Goal: Use online tool/utility: Utilize a website feature to perform a specific function

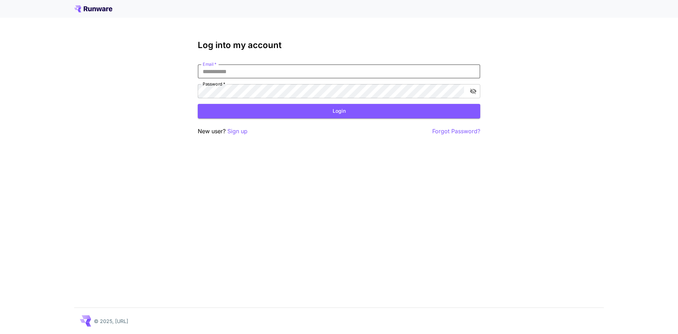
click at [251, 74] on input "Email   *" at bounding box center [339, 71] width 282 height 14
type input "**********"
click button "Login" at bounding box center [339, 111] width 282 height 14
click at [130, 86] on div "**********" at bounding box center [339, 167] width 678 height 334
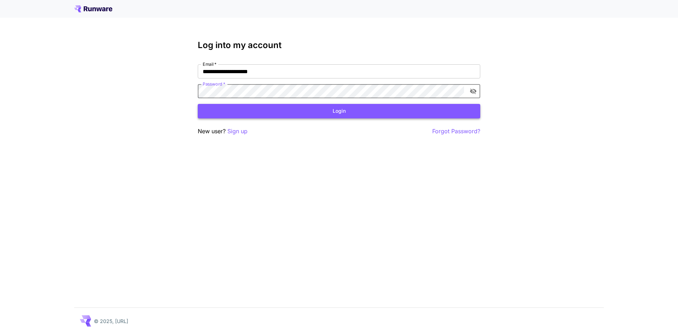
click at [269, 106] on button "Login" at bounding box center [339, 111] width 282 height 14
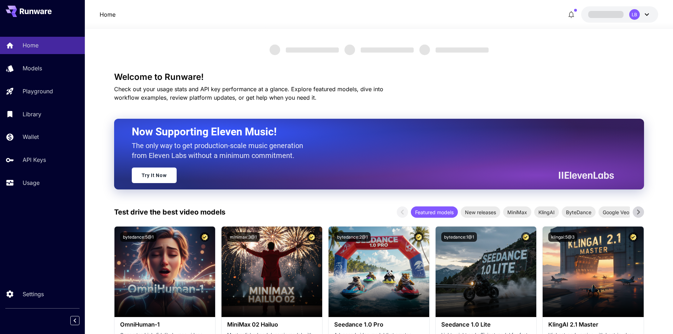
click at [43, 81] on div "Home Models Playground Library Wallet API Keys Usage" at bounding box center [42, 114] width 85 height 154
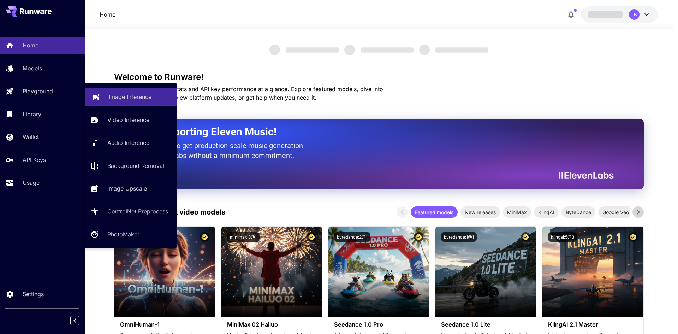
click at [127, 98] on p "Image Inference" at bounding box center [130, 97] width 43 height 8
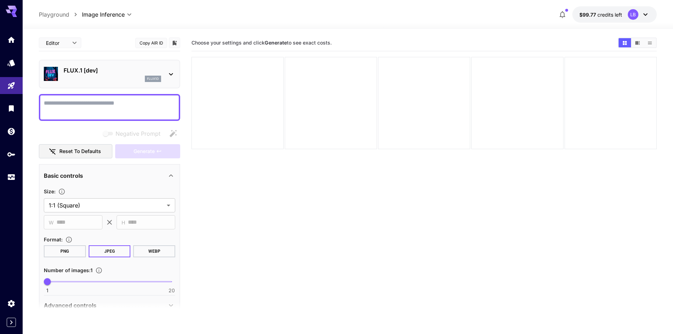
click at [93, 99] on textarea "Negative Prompt" at bounding box center [109, 107] width 131 height 17
click at [280, 257] on section "Choose your settings and click Generate to see exact costs." at bounding box center [423, 202] width 465 height 334
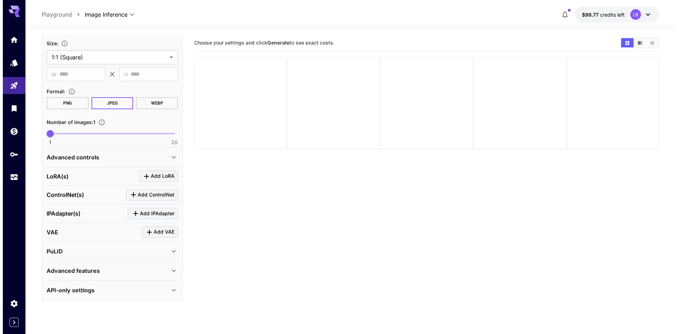
scroll to position [7, 0]
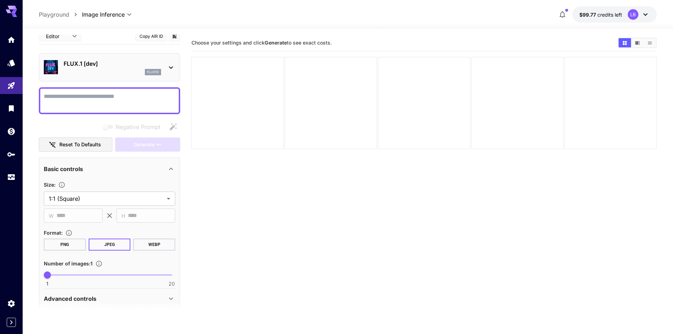
click at [137, 78] on div "FLUX.1 [dev] flux1d" at bounding box center [109, 67] width 141 height 29
click at [145, 70] on div "flux1d" at bounding box center [153, 72] width 16 height 6
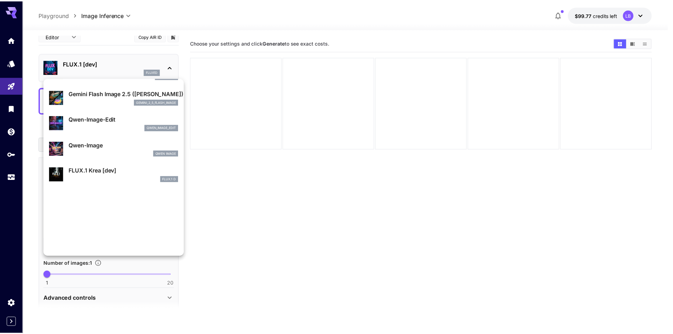
scroll to position [106, 0]
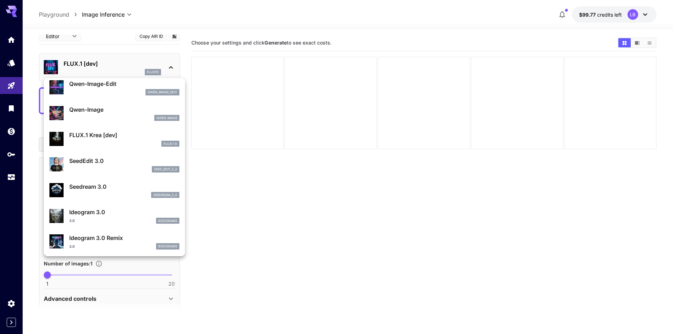
click at [95, 185] on p "Seedream 3.0" at bounding box center [124, 186] width 110 height 8
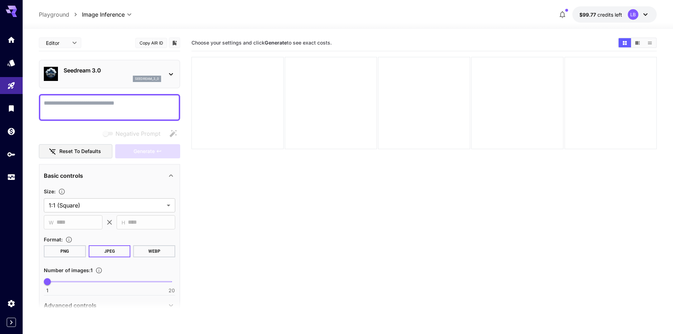
click at [121, 72] on p "Seedream 3.0" at bounding box center [112, 70] width 97 height 8
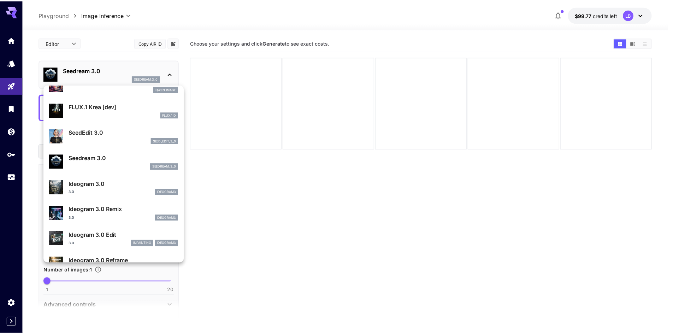
scroll to position [36, 0]
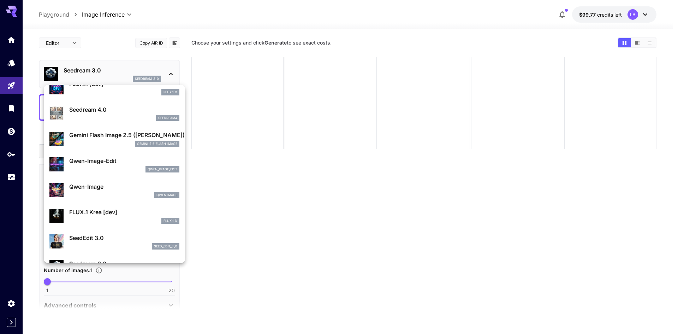
click at [106, 163] on p "Qwen-Image-Edit" at bounding box center [124, 160] width 110 height 8
type input "*"
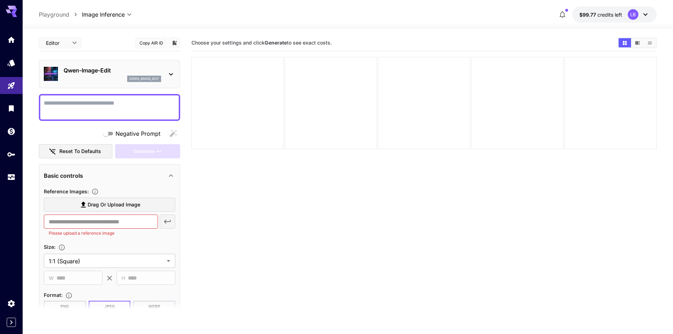
scroll to position [71, 0]
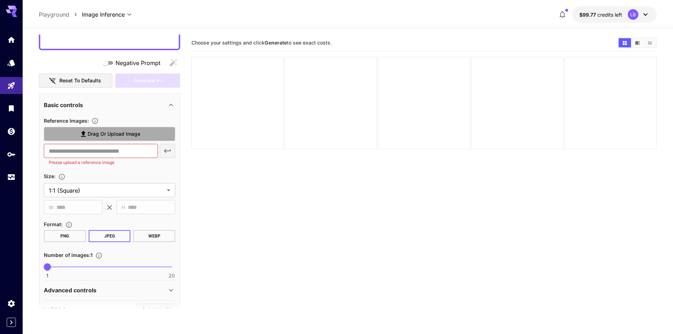
click at [120, 132] on span "Drag or upload image" at bounding box center [114, 134] width 53 height 9
click at [0, 0] on input "Drag or upload image" at bounding box center [0, 0] width 0 height 0
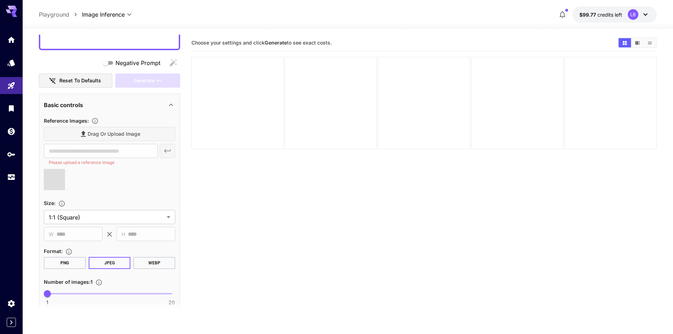
scroll to position [0, 0]
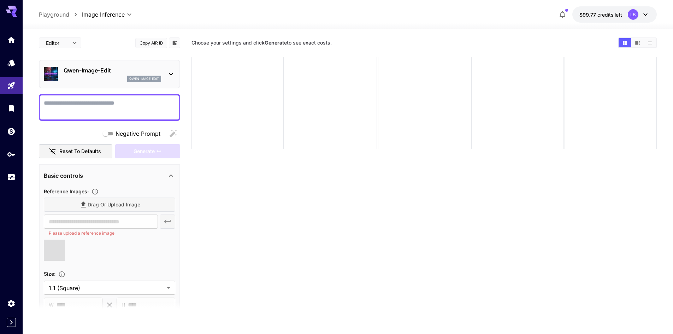
type input "**********"
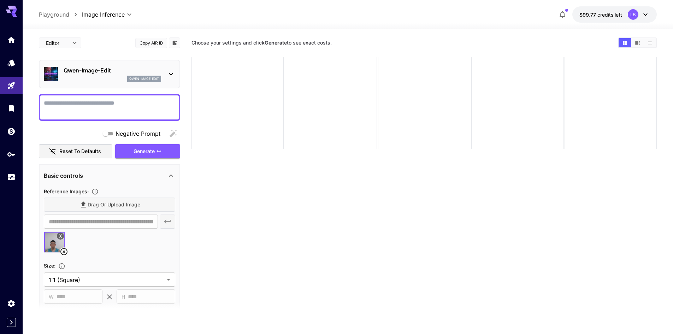
click at [100, 102] on textarea "Negative Prompt" at bounding box center [109, 107] width 131 height 17
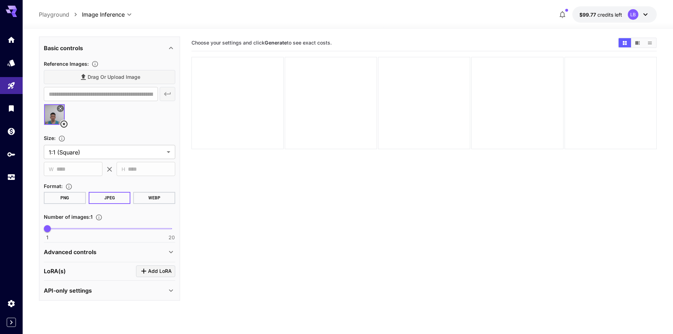
click at [125, 253] on div "Advanced controls" at bounding box center [105, 252] width 123 height 8
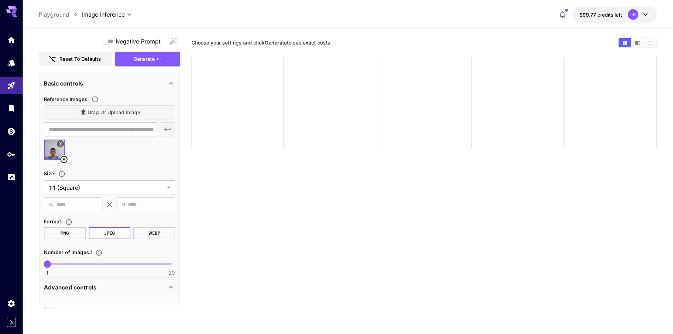
scroll to position [0, 0]
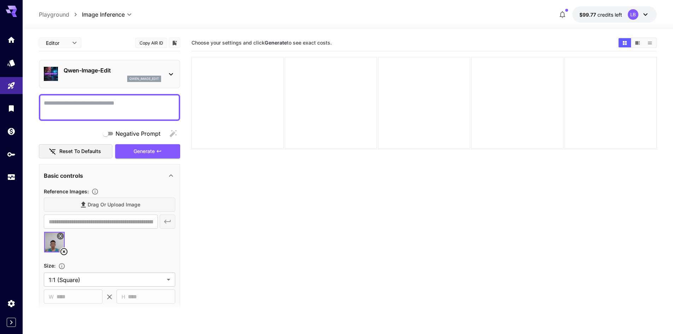
click at [90, 109] on textarea "Negative Prompt" at bounding box center [109, 107] width 131 height 17
click at [99, 101] on textarea "Negative Prompt" at bounding box center [109, 107] width 131 height 17
click at [90, 102] on textarea "Negative Prompt" at bounding box center [109, 107] width 131 height 17
click at [89, 107] on textarea "Negative Prompt" at bounding box center [109, 107] width 131 height 17
click at [623, 11] on button "$99.77 credits left LB" at bounding box center [614, 14] width 84 height 16
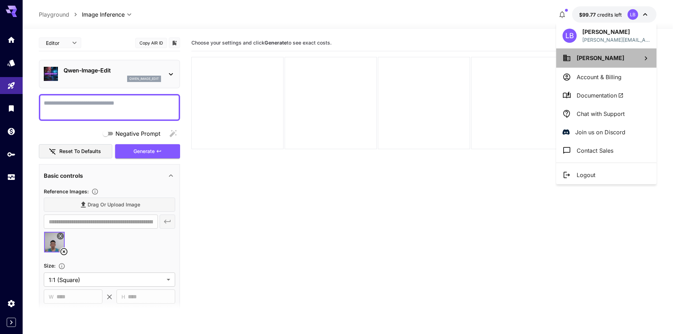
click at [583, 61] on span "[PERSON_NAME]" at bounding box center [601, 57] width 48 height 7
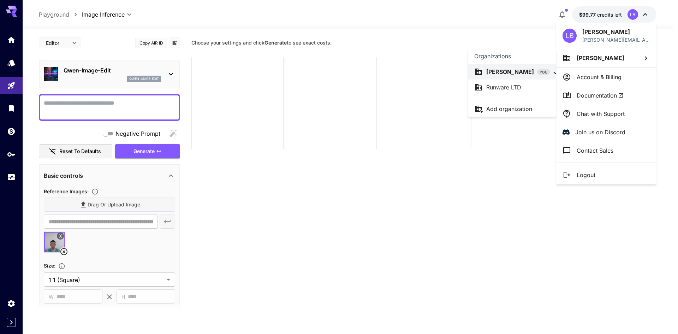
click at [508, 85] on p "Runware LTD" at bounding box center [503, 87] width 35 height 8
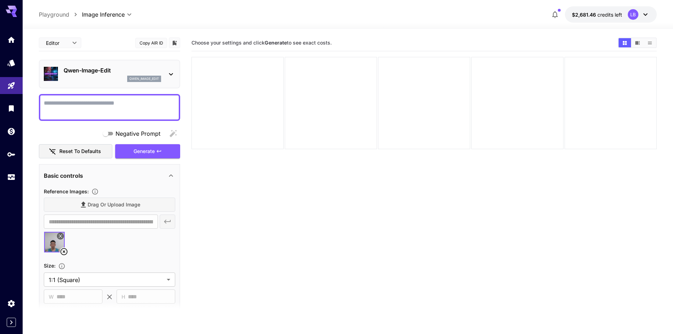
click at [101, 107] on textarea "Negative Prompt" at bounding box center [109, 107] width 131 height 17
click at [83, 107] on textarea "Negative Prompt" at bounding box center [109, 107] width 131 height 17
click at [85, 108] on textarea "Negative Prompt" at bounding box center [109, 107] width 131 height 17
click at [83, 105] on textarea "Negative Prompt" at bounding box center [109, 107] width 131 height 17
paste textarea "**********"
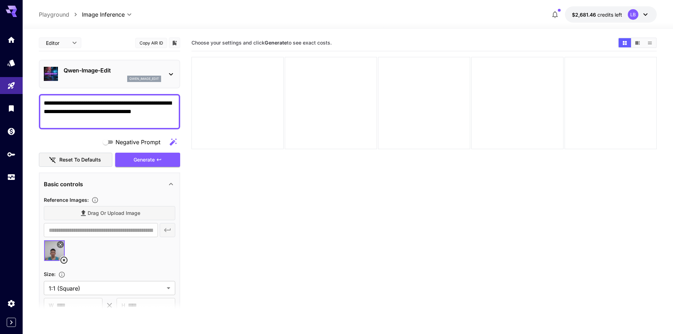
drag, startPoint x: 136, startPoint y: 102, endPoint x: 143, endPoint y: 113, distance: 13.4
click at [162, 111] on textarea "**********" at bounding box center [109, 111] width 131 height 25
click at [83, 115] on textarea "**********" at bounding box center [109, 111] width 131 height 25
click at [72, 120] on textarea "**********" at bounding box center [109, 111] width 131 height 25
drag, startPoint x: 92, startPoint y: 111, endPoint x: 142, endPoint y: 119, distance: 50.7
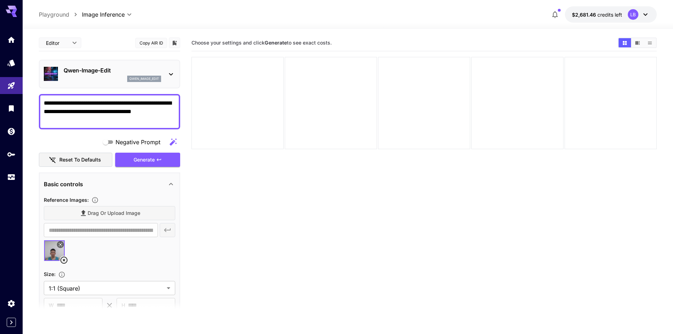
click at [142, 119] on textarea "**********" at bounding box center [109, 111] width 131 height 25
click at [130, 119] on textarea "**********" at bounding box center [109, 111] width 131 height 25
click at [134, 111] on textarea "**********" at bounding box center [109, 111] width 131 height 25
drag, startPoint x: 67, startPoint y: 118, endPoint x: 36, endPoint y: 91, distance: 41.3
click at [36, 91] on section "**********" at bounding box center [348, 209] width 650 height 361
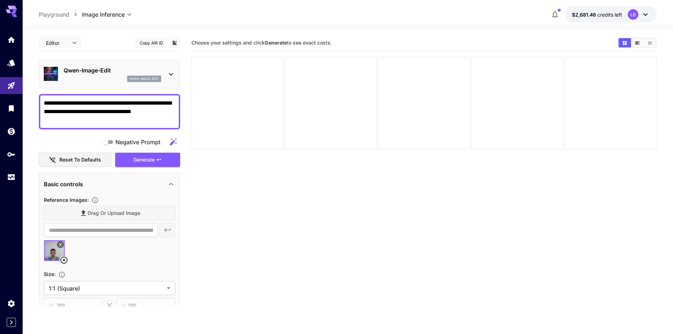
click at [83, 121] on textarea "**********" at bounding box center [109, 111] width 131 height 25
type textarea "**********"
click at [164, 159] on button "Generate" at bounding box center [147, 160] width 65 height 14
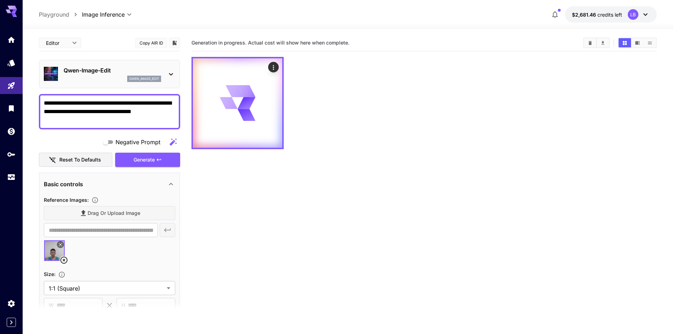
click at [87, 122] on textarea "**********" at bounding box center [109, 111] width 131 height 25
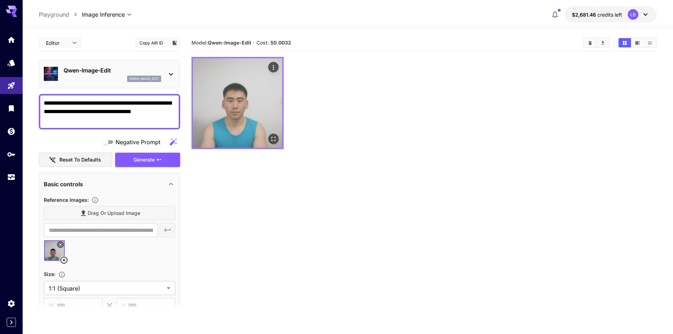
click at [241, 114] on img at bounding box center [237, 102] width 89 height 89
click at [276, 138] on icon "Open in fullscreen" at bounding box center [273, 138] width 7 height 7
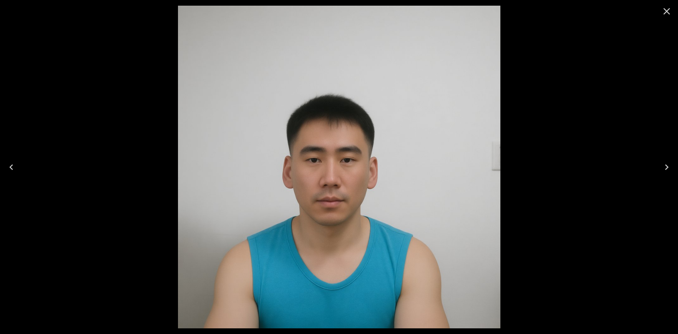
click at [665, 13] on icon "Close" at bounding box center [666, 11] width 7 height 7
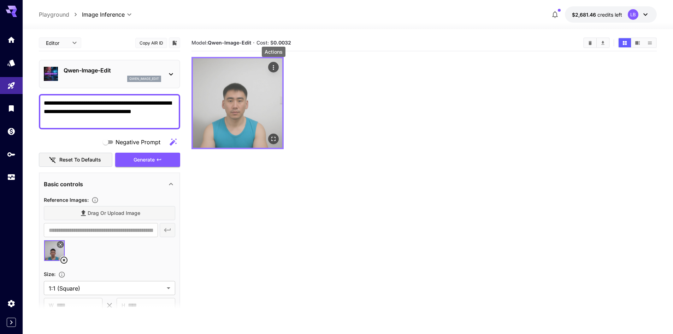
click at [275, 62] on button "Actions" at bounding box center [273, 67] width 11 height 11
click at [272, 137] on icon "Open in fullscreen" at bounding box center [273, 138] width 7 height 7
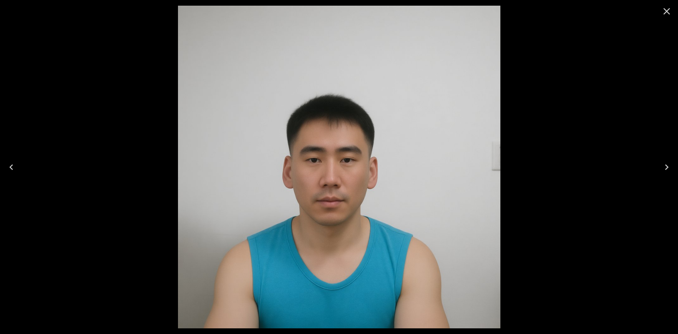
click at [670, 10] on icon "Close" at bounding box center [666, 11] width 11 height 11
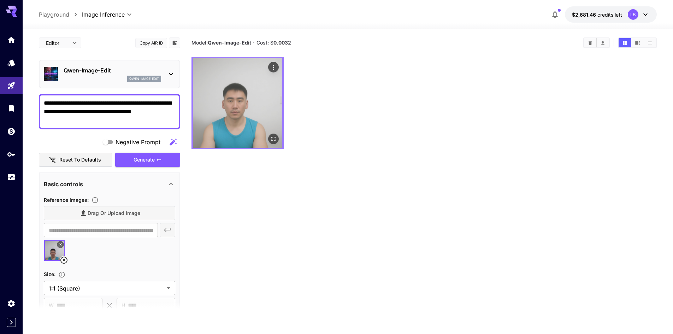
click at [210, 107] on img at bounding box center [237, 102] width 89 height 89
click at [275, 65] on icon "Actions" at bounding box center [273, 67] width 7 height 7
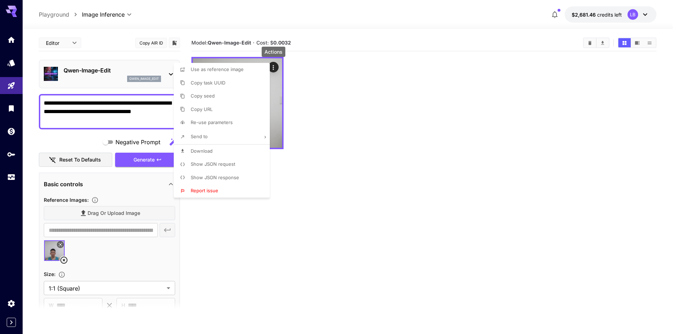
click at [207, 149] on span "Download" at bounding box center [202, 151] width 22 height 6
drag, startPoint x: 477, startPoint y: 145, endPoint x: 461, endPoint y: 146, distance: 15.9
click at [477, 145] on div at bounding box center [339, 167] width 678 height 334
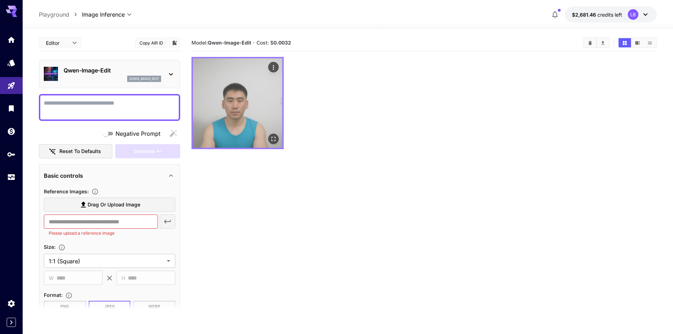
click at [259, 84] on img at bounding box center [237, 102] width 89 height 89
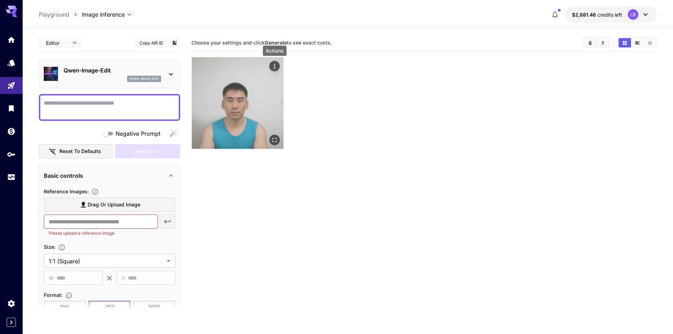
click at [275, 65] on icon "Actions" at bounding box center [274, 66] width 7 height 7
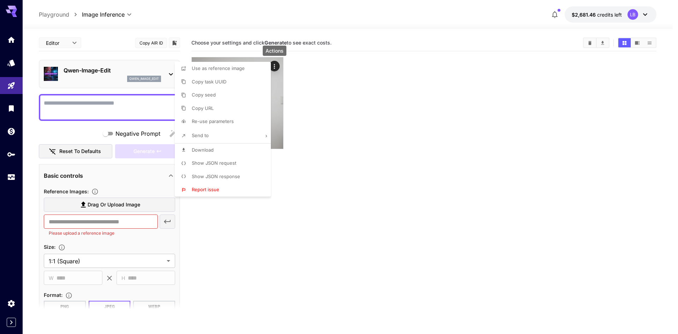
click at [425, 117] on div at bounding box center [339, 167] width 678 height 334
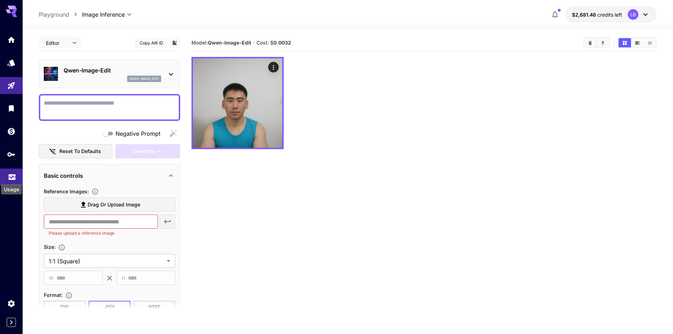
click at [8, 175] on icon "Usage" at bounding box center [11, 174] width 7 height 4
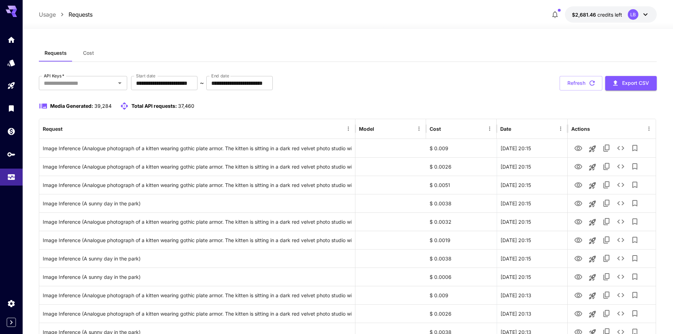
click at [634, 13] on div "LB" at bounding box center [632, 14] width 11 height 11
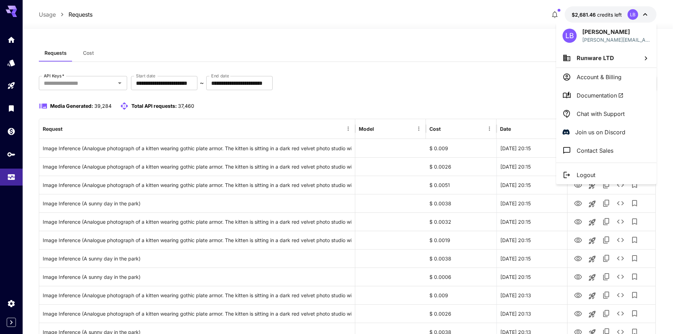
click at [411, 89] on div at bounding box center [339, 167] width 678 height 334
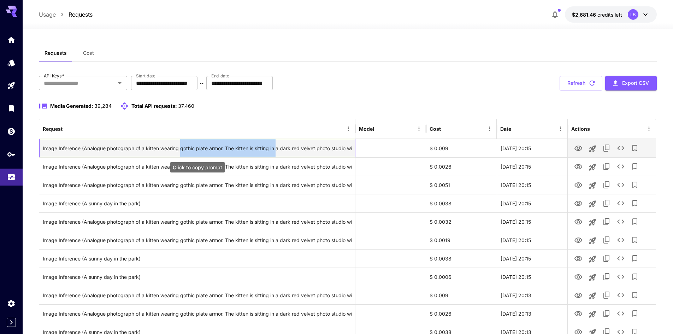
drag, startPoint x: 182, startPoint y: 149, endPoint x: 286, endPoint y: 149, distance: 104.5
click at [284, 149] on div "Image Inference (Analogue photograph of a kitten wearing gothic plate armor. Th…" at bounding box center [197, 148] width 309 height 18
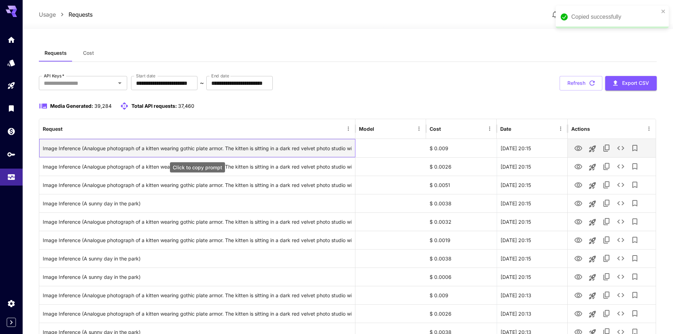
click at [133, 149] on div "Image Inference (Analogue photograph of a kitten wearing gothic plate armor. Th…" at bounding box center [197, 148] width 309 height 18
drag, startPoint x: 102, startPoint y: 146, endPoint x: 246, endPoint y: 148, distance: 144.1
click at [243, 148] on div "Image Inference (Analogue photograph of a kitten wearing gothic plate armor. Th…" at bounding box center [197, 148] width 309 height 18
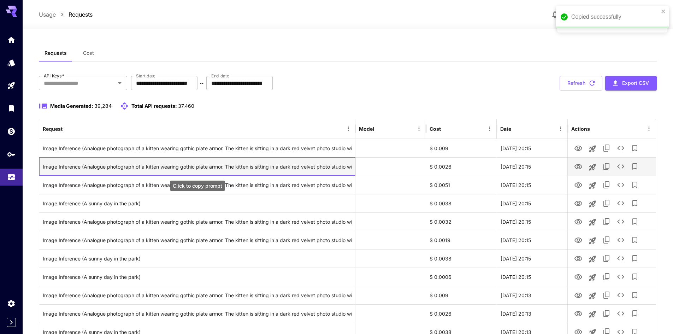
click at [272, 171] on div "Image Inference (Analogue photograph of a kitten wearing gothic plate armor. Th…" at bounding box center [197, 166] width 309 height 18
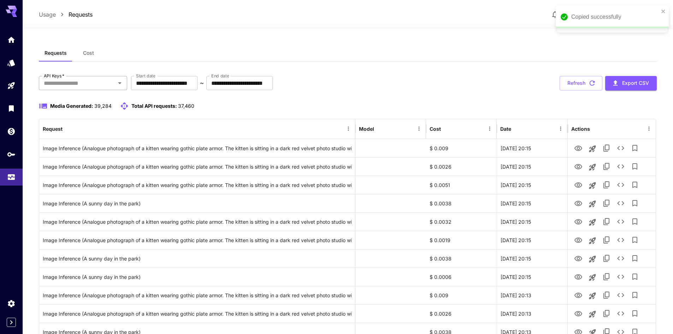
click at [78, 82] on input "API Keys   *" at bounding box center [77, 83] width 72 height 10
click at [230, 105] on div "Media Generated: 39,284 Total API requests: 37,460" at bounding box center [348, 106] width 618 height 8
click at [13, 65] on icon "Models" at bounding box center [12, 60] width 8 height 8
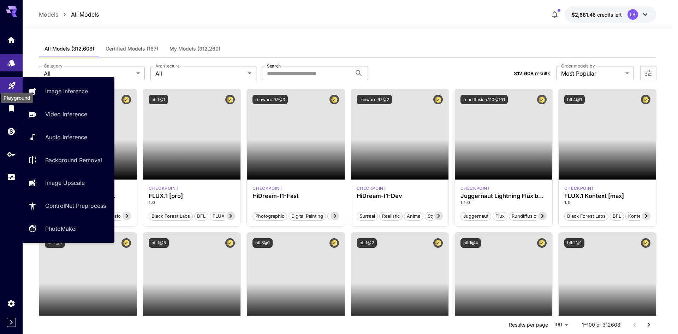
click at [10, 83] on icon "Playground" at bounding box center [12, 83] width 8 height 8
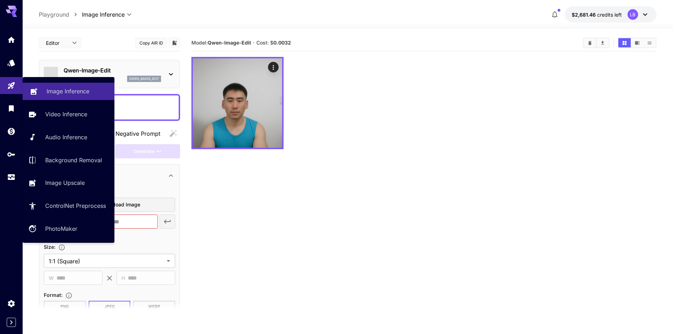
click at [71, 94] on p "Image Inference" at bounding box center [68, 91] width 43 height 8
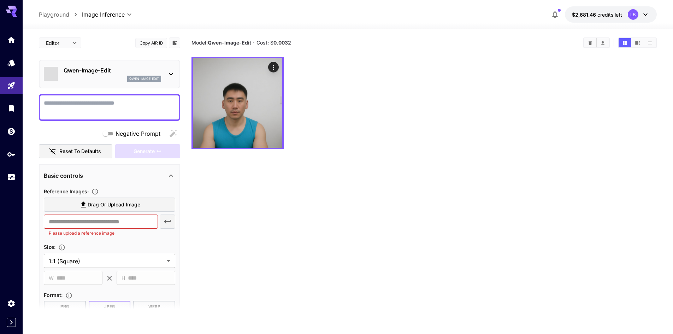
click at [101, 109] on textarea "Negative Prompt" at bounding box center [109, 107] width 131 height 17
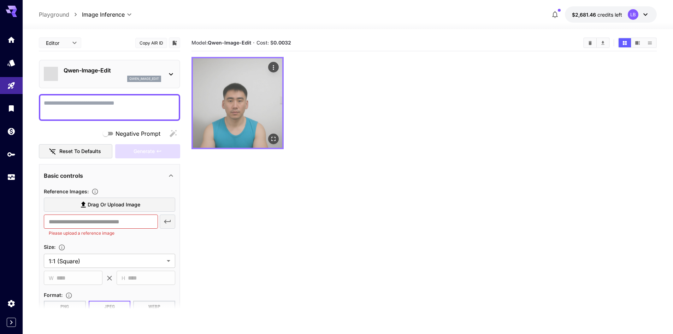
click at [270, 66] on icon "Actions" at bounding box center [273, 67] width 7 height 7
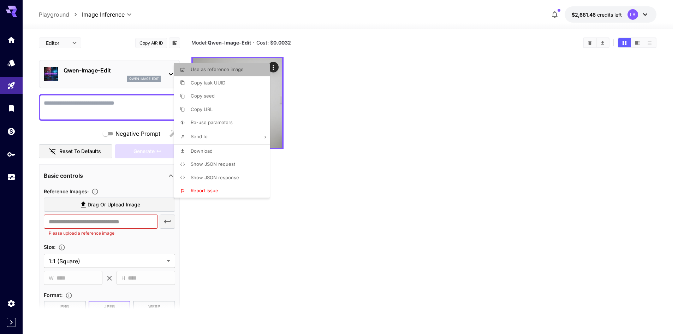
click at [222, 71] on span "Use as reference image" at bounding box center [217, 69] width 53 height 6
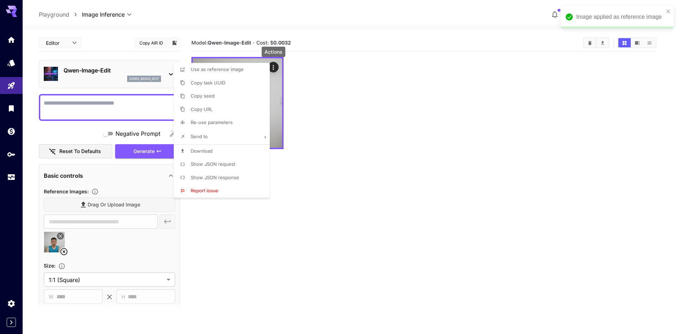
click at [250, 234] on div at bounding box center [339, 167] width 678 height 334
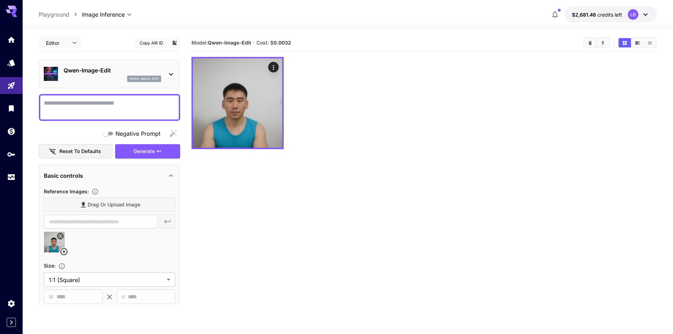
click at [86, 106] on textarea "Negative Prompt" at bounding box center [109, 107] width 131 height 17
paste textarea "**********"
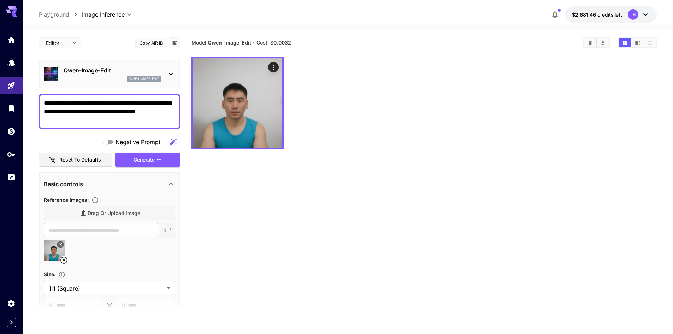
drag, startPoint x: 81, startPoint y: 122, endPoint x: 99, endPoint y: 111, distance: 21.1
click at [99, 111] on textarea "**********" at bounding box center [109, 111] width 131 height 25
type textarea "**********"
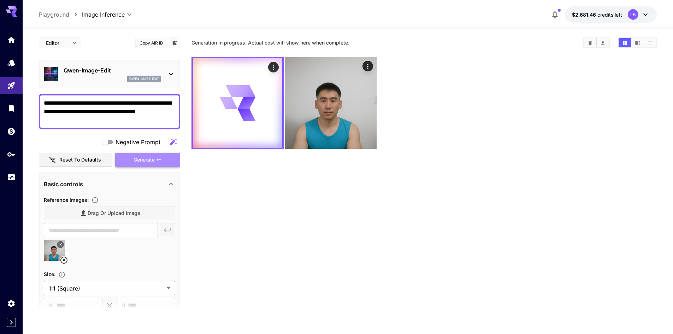
click at [150, 155] on button "Generate" at bounding box center [147, 160] width 65 height 14
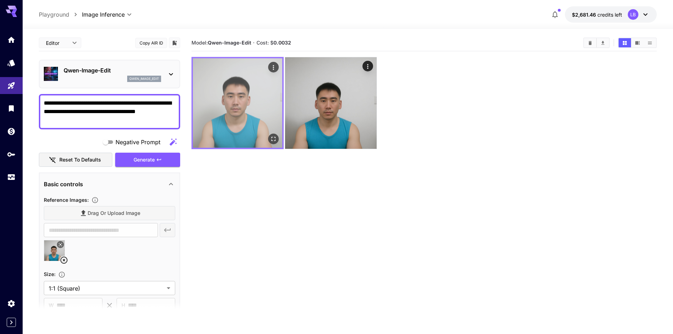
click at [234, 117] on img at bounding box center [237, 102] width 89 height 89
click at [273, 137] on icon "Open in fullscreen" at bounding box center [273, 138] width 7 height 7
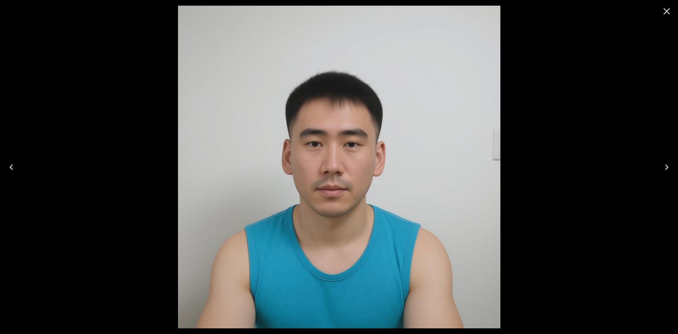
click at [665, 7] on icon "Close" at bounding box center [666, 11] width 11 height 11
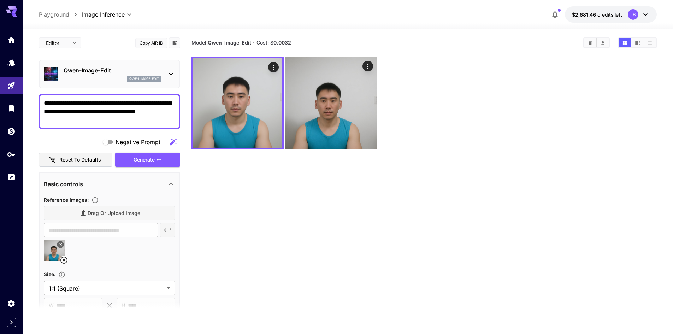
click at [68, 119] on textarea "**********" at bounding box center [109, 111] width 131 height 25
drag, startPoint x: 67, startPoint y: 121, endPoint x: 43, endPoint y: 102, distance: 31.0
click at [43, 102] on div "**********" at bounding box center [109, 111] width 141 height 35
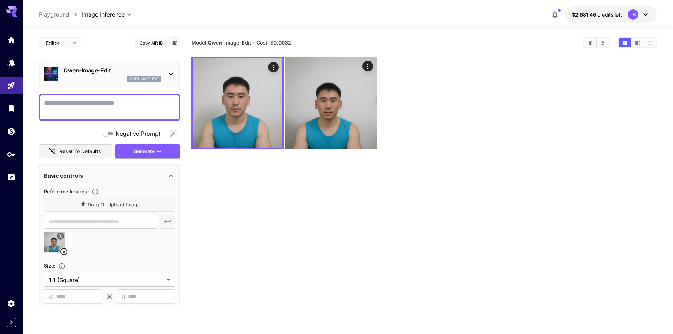
click at [63, 106] on textarea "Negative Prompt" at bounding box center [109, 107] width 131 height 17
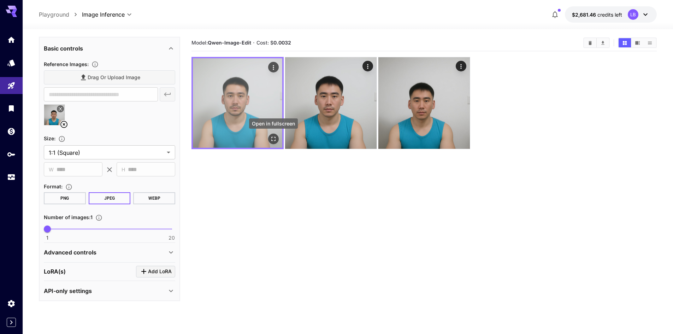
click at [273, 138] on icon "Open in fullscreen" at bounding box center [273, 138] width 7 height 7
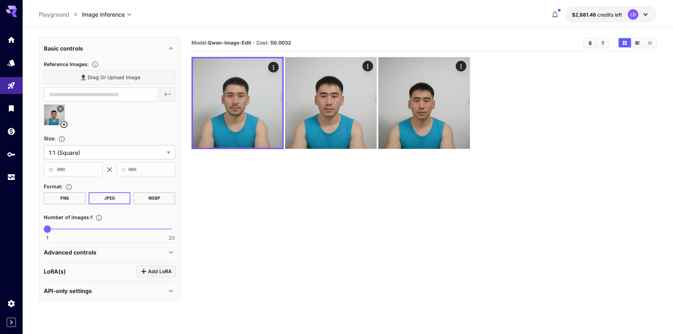
scroll to position [21, 0]
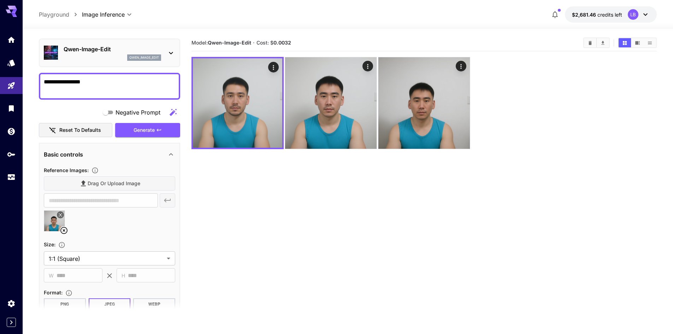
click at [102, 80] on textarea "**********" at bounding box center [109, 86] width 131 height 17
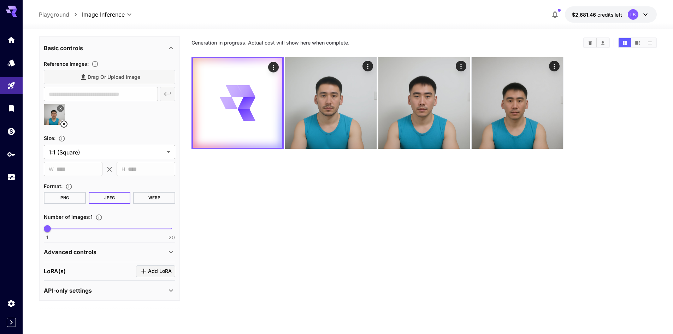
scroll to position [0, 0]
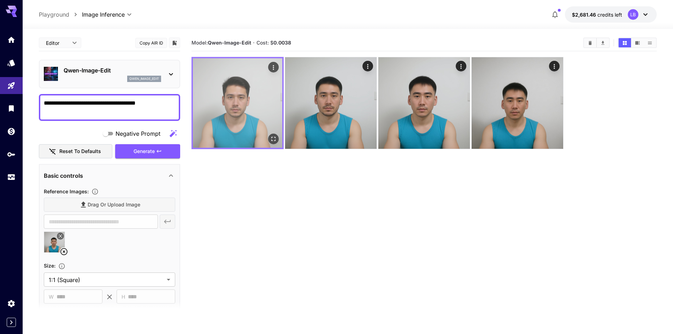
type textarea "**********"
click at [274, 136] on icon "Open in fullscreen" at bounding box center [273, 138] width 7 height 7
click at [273, 137] on icon "Open in fullscreen" at bounding box center [273, 138] width 7 height 7
click at [273, 68] on icon "Actions" at bounding box center [273, 67] width 7 height 7
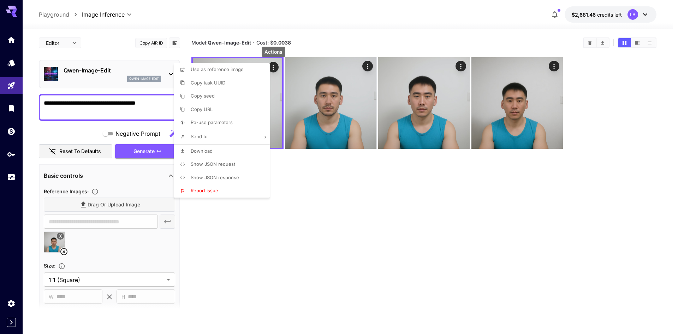
click at [209, 151] on span "Download" at bounding box center [202, 151] width 22 height 6
click at [317, 188] on div at bounding box center [339, 167] width 678 height 334
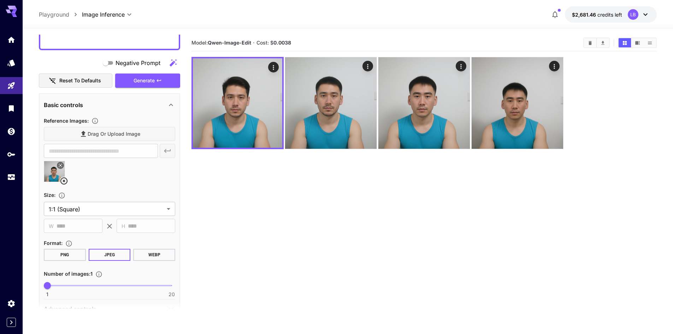
scroll to position [127, 0]
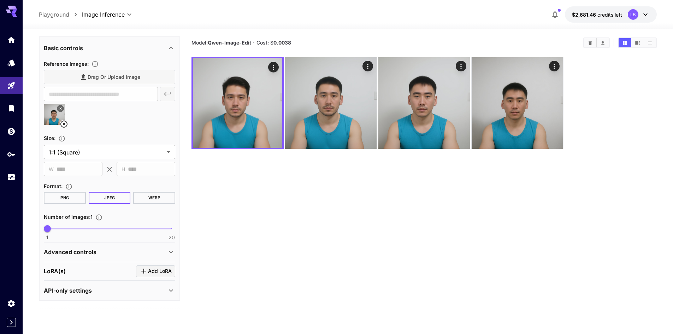
click at [121, 250] on div "Advanced controls" at bounding box center [105, 252] width 123 height 8
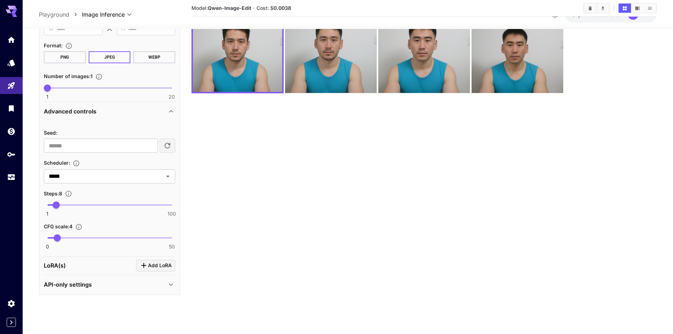
scroll to position [262, 0]
click at [110, 265] on div "LoRA(s) Add LoRA" at bounding box center [109, 266] width 131 height 12
click at [166, 264] on span "Add LoRA" at bounding box center [160, 265] width 24 height 9
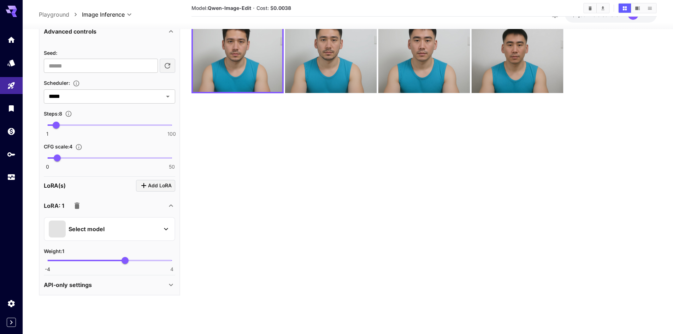
click at [139, 227] on div "Select model" at bounding box center [104, 228] width 110 height 17
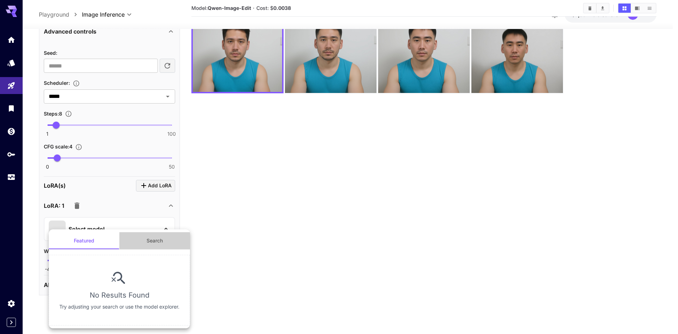
click at [157, 237] on button "Search" at bounding box center [154, 240] width 71 height 17
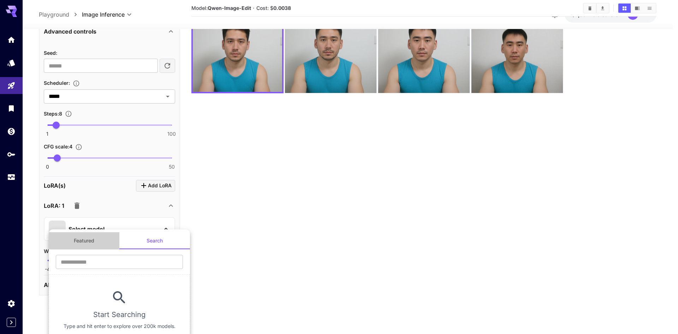
click at [96, 240] on button "Featured" at bounding box center [84, 240] width 71 height 17
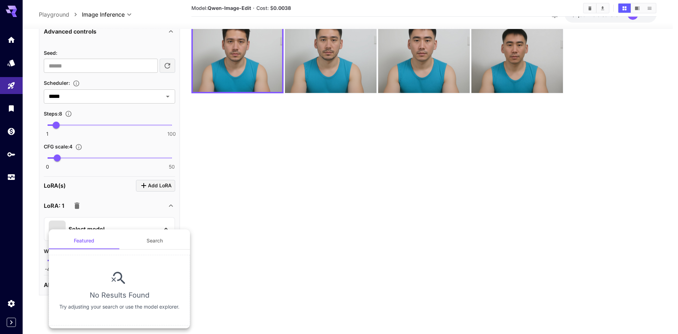
click at [272, 227] on div at bounding box center [339, 167] width 678 height 334
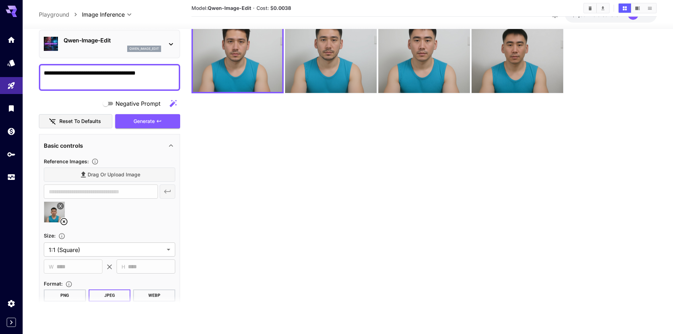
scroll to position [0, 0]
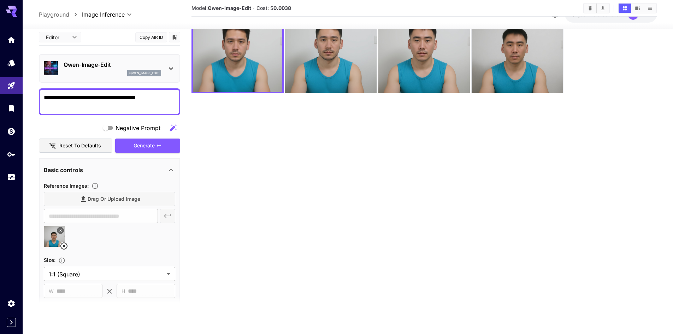
click at [273, 165] on section "Model: [PERSON_NAME]-Image-Edit · Cost: $ 0.0038" at bounding box center [423, 146] width 465 height 334
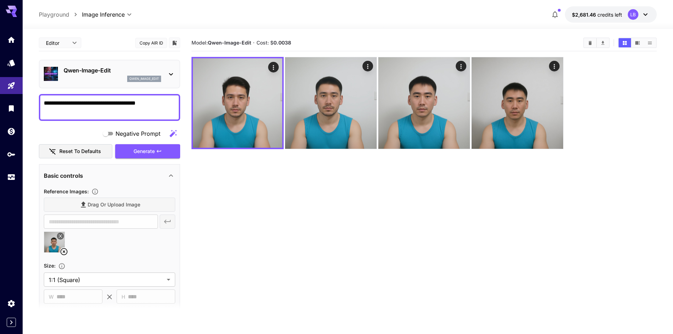
click at [626, 16] on button "$2,681.46 credits left LB" at bounding box center [611, 14] width 92 height 16
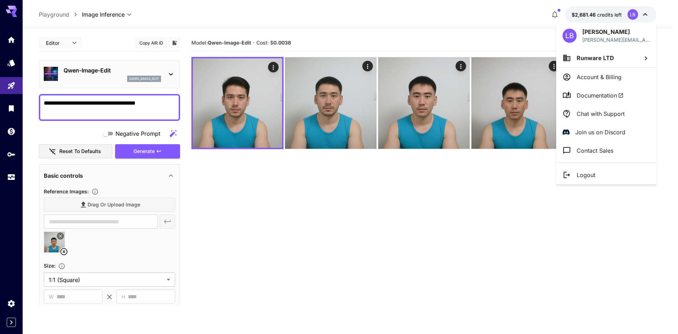
click at [592, 56] on span "Runware LTD" at bounding box center [595, 57] width 37 height 7
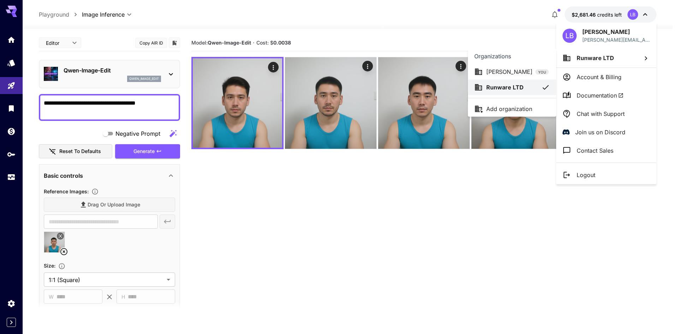
click at [507, 190] on div at bounding box center [339, 167] width 678 height 334
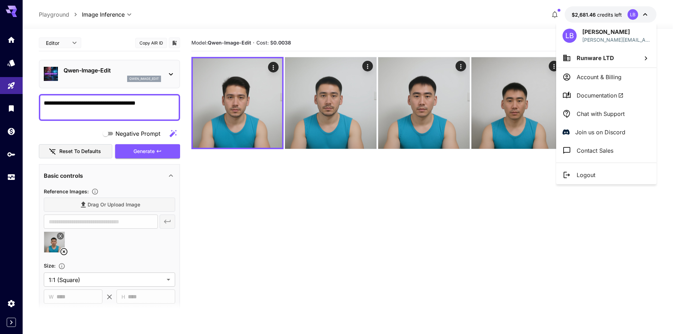
click at [606, 78] on p "Account & Billing" at bounding box center [599, 77] width 45 height 8
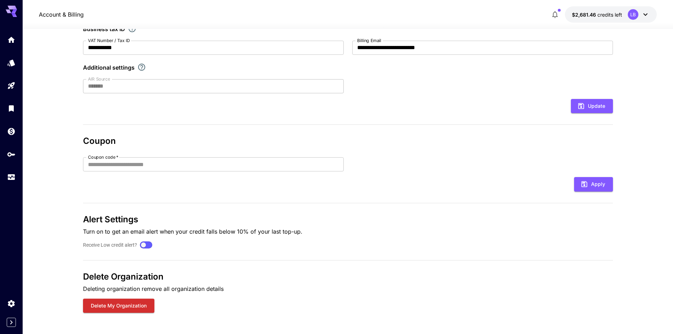
scroll to position [115, 0]
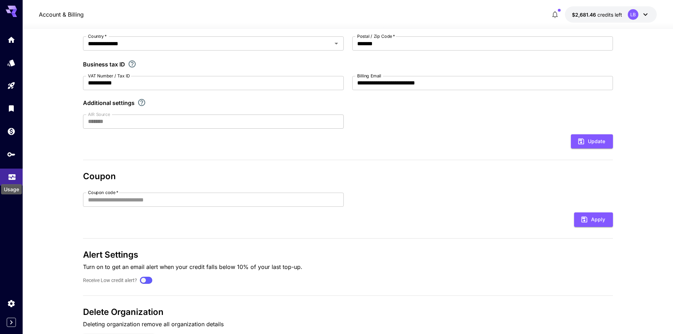
click at [12, 179] on icon "Usage" at bounding box center [12, 175] width 8 height 8
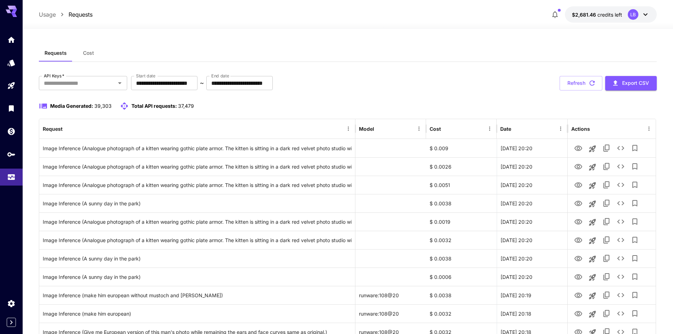
click at [88, 48] on button "Cost" at bounding box center [88, 52] width 32 height 17
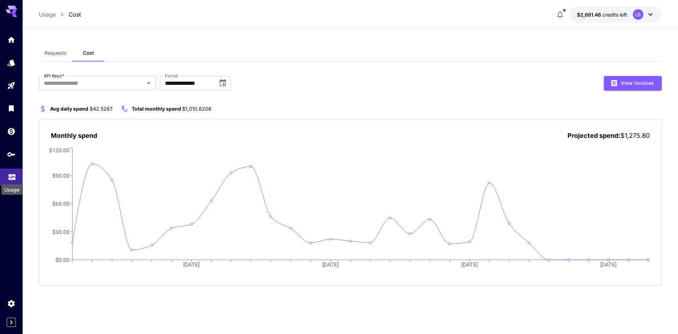
click at [12, 178] on icon "Usage" at bounding box center [11, 176] width 7 height 4
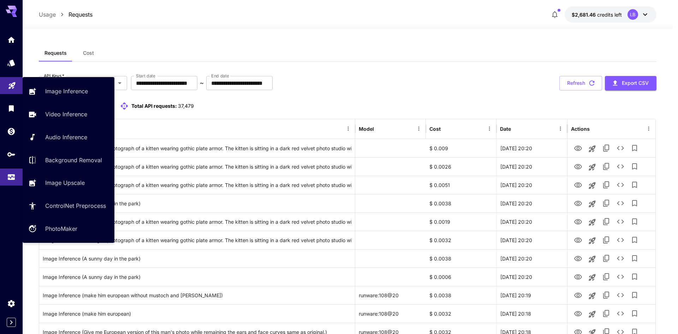
click at [12, 84] on icon "Playground" at bounding box center [11, 83] width 7 height 7
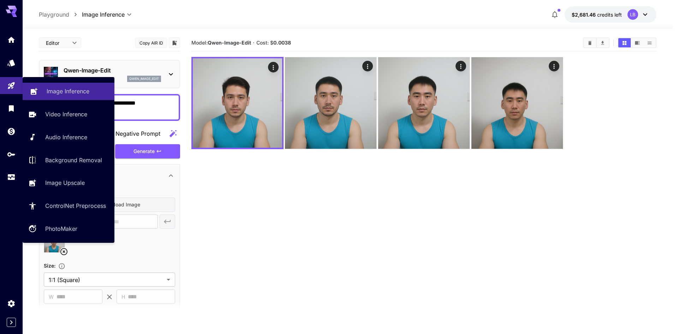
click at [79, 95] on p "Image Inference" at bounding box center [68, 91] width 43 height 8
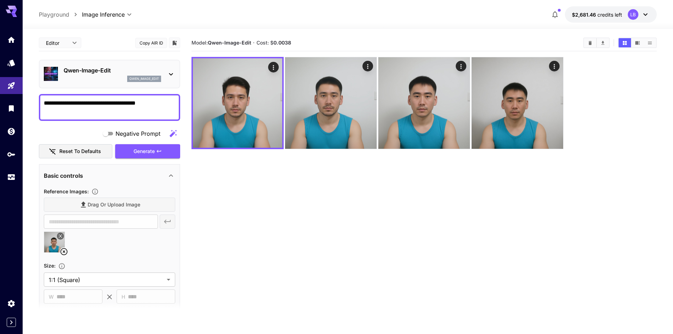
click at [280, 184] on section "Model: [PERSON_NAME]-Image-Edit · Cost: $ 0.0038" at bounding box center [423, 202] width 465 height 334
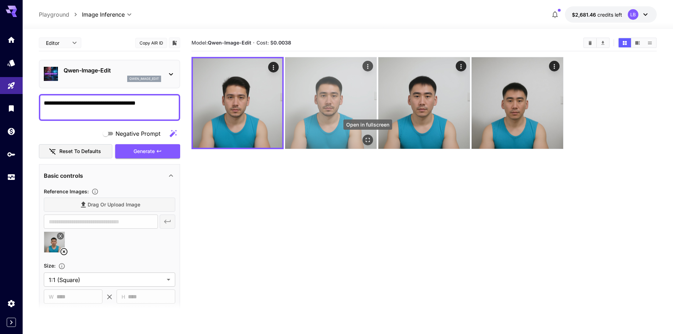
click at [369, 138] on icon "Open in fullscreen" at bounding box center [367, 140] width 4 height 4
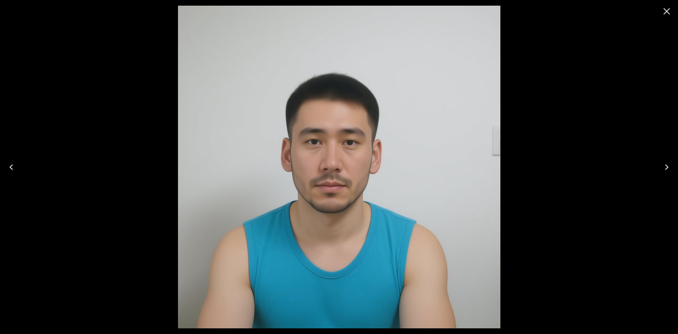
click at [667, 10] on icon "Close" at bounding box center [666, 11] width 11 height 11
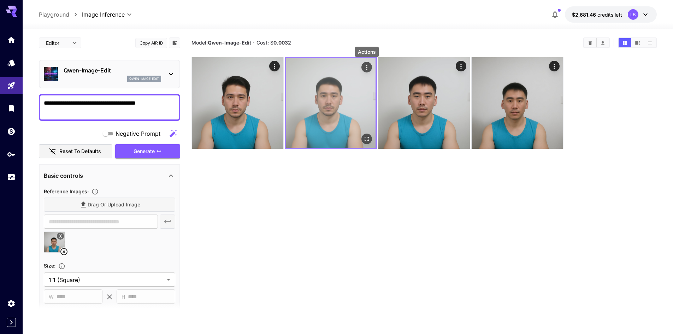
click at [365, 67] on icon "Actions" at bounding box center [366, 67] width 7 height 7
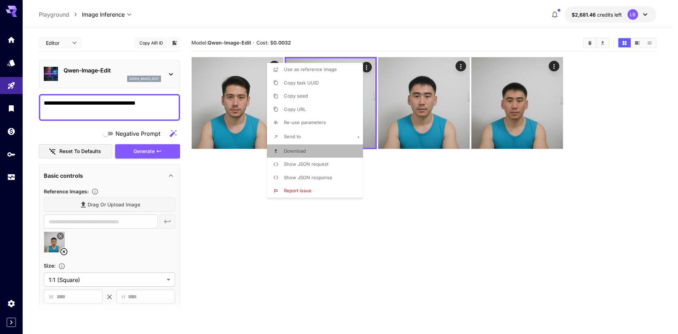
click at [293, 153] on span "Download" at bounding box center [295, 151] width 22 height 6
click at [441, 94] on div at bounding box center [339, 167] width 678 height 334
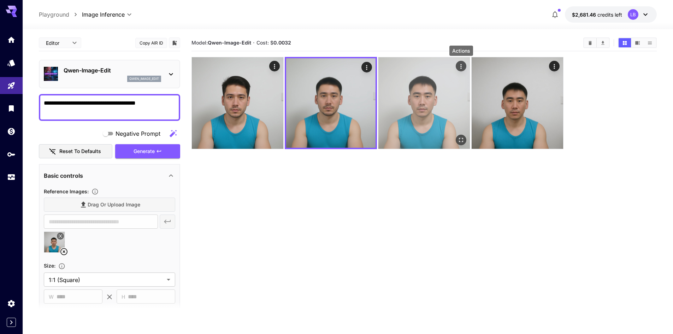
click at [461, 67] on icon "Actions" at bounding box center [460, 66] width 7 height 7
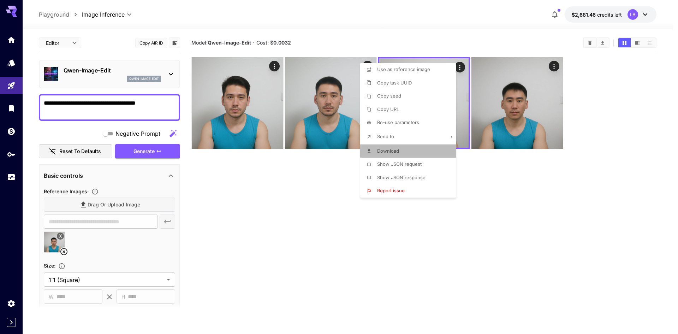
click at [401, 151] on li "Download" at bounding box center [410, 150] width 100 height 13
click at [550, 65] on div at bounding box center [339, 167] width 678 height 334
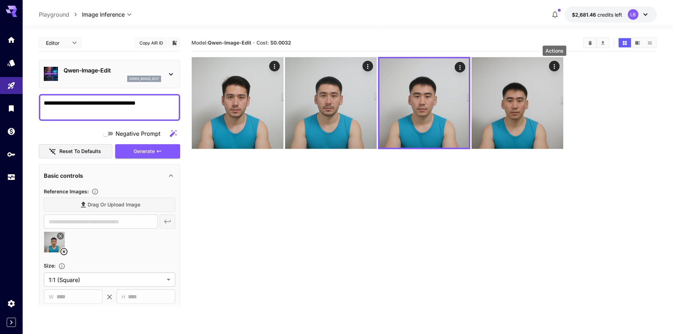
click at [555, 66] on icon "Actions" at bounding box center [553, 66] width 7 height 7
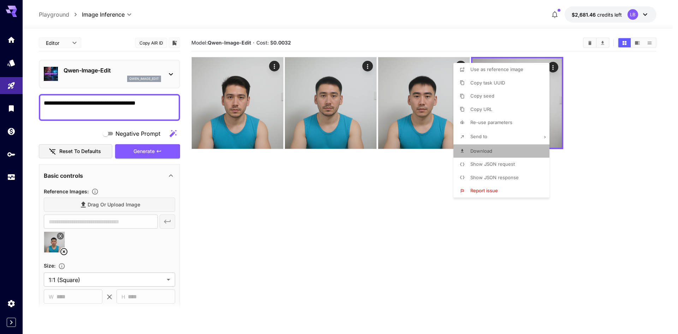
click at [496, 149] on li "Download" at bounding box center [503, 150] width 100 height 13
click at [395, 206] on div at bounding box center [339, 167] width 678 height 334
